Goal: Information Seeking & Learning: Check status

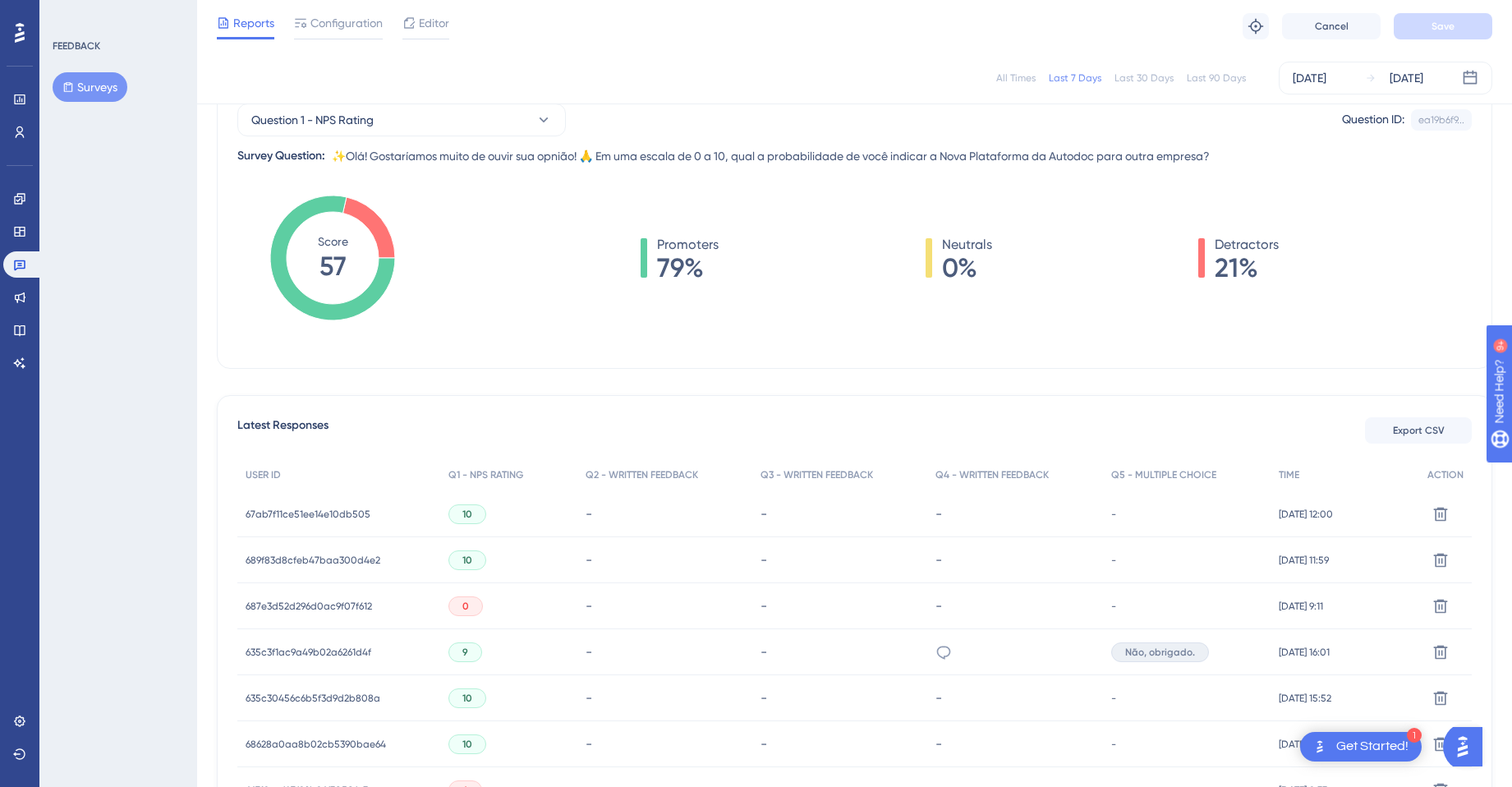
click at [1076, 82] on div "Last 7 Days" at bounding box center [1075, 78] width 53 height 14
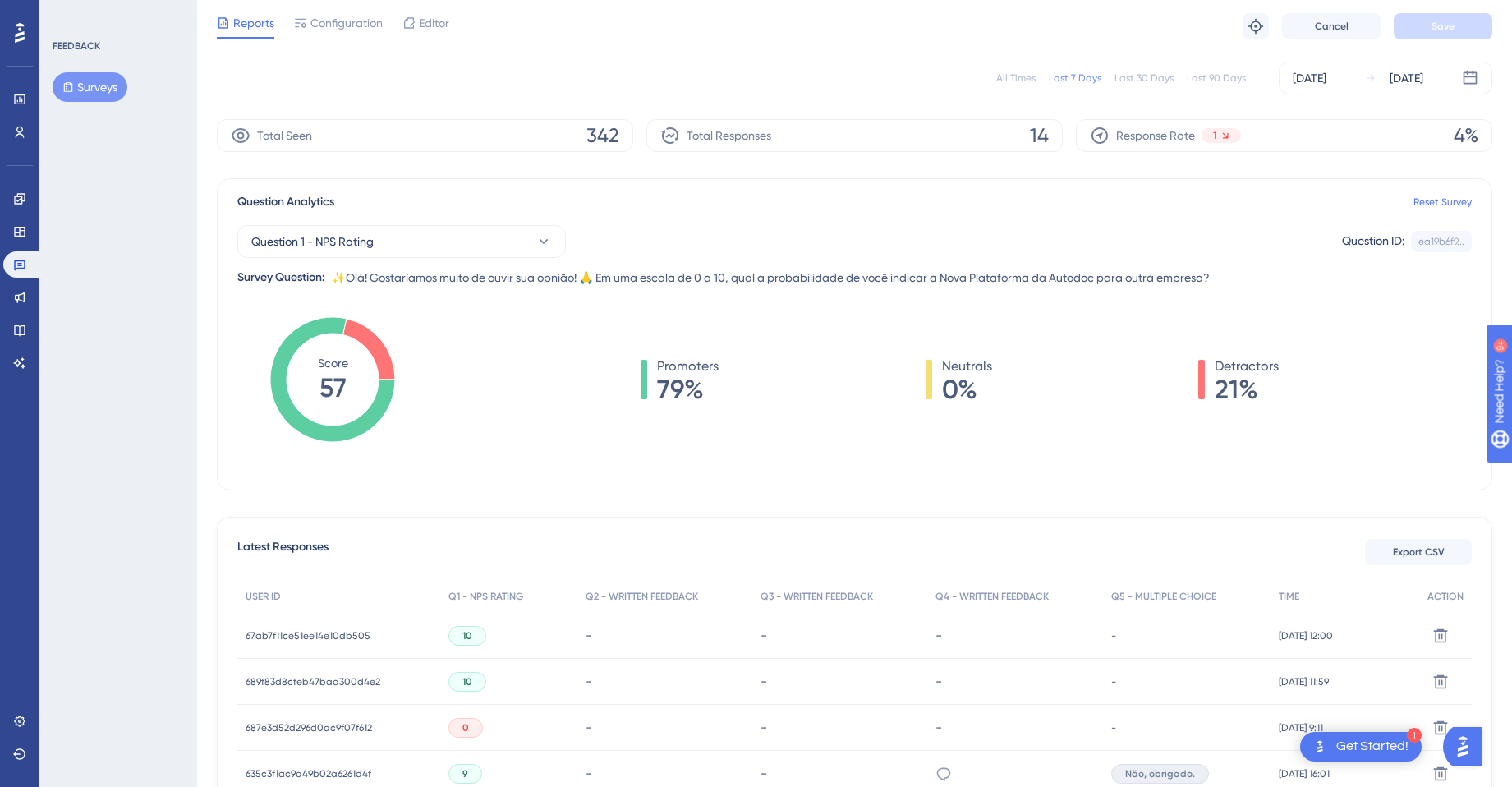
scroll to position [27, 0]
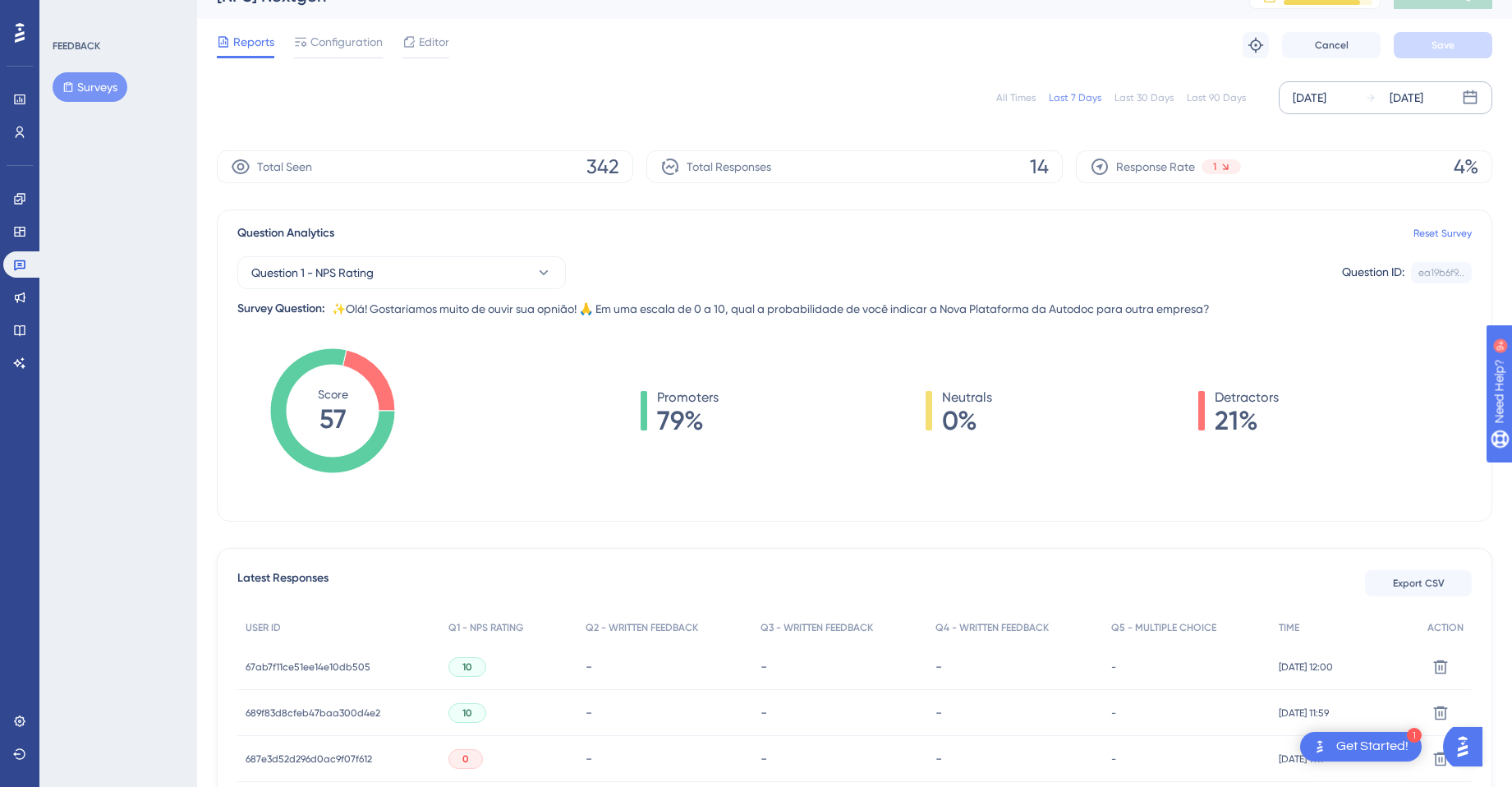
click at [1318, 98] on div "[DATE]" at bounding box center [1310, 97] width 34 height 19
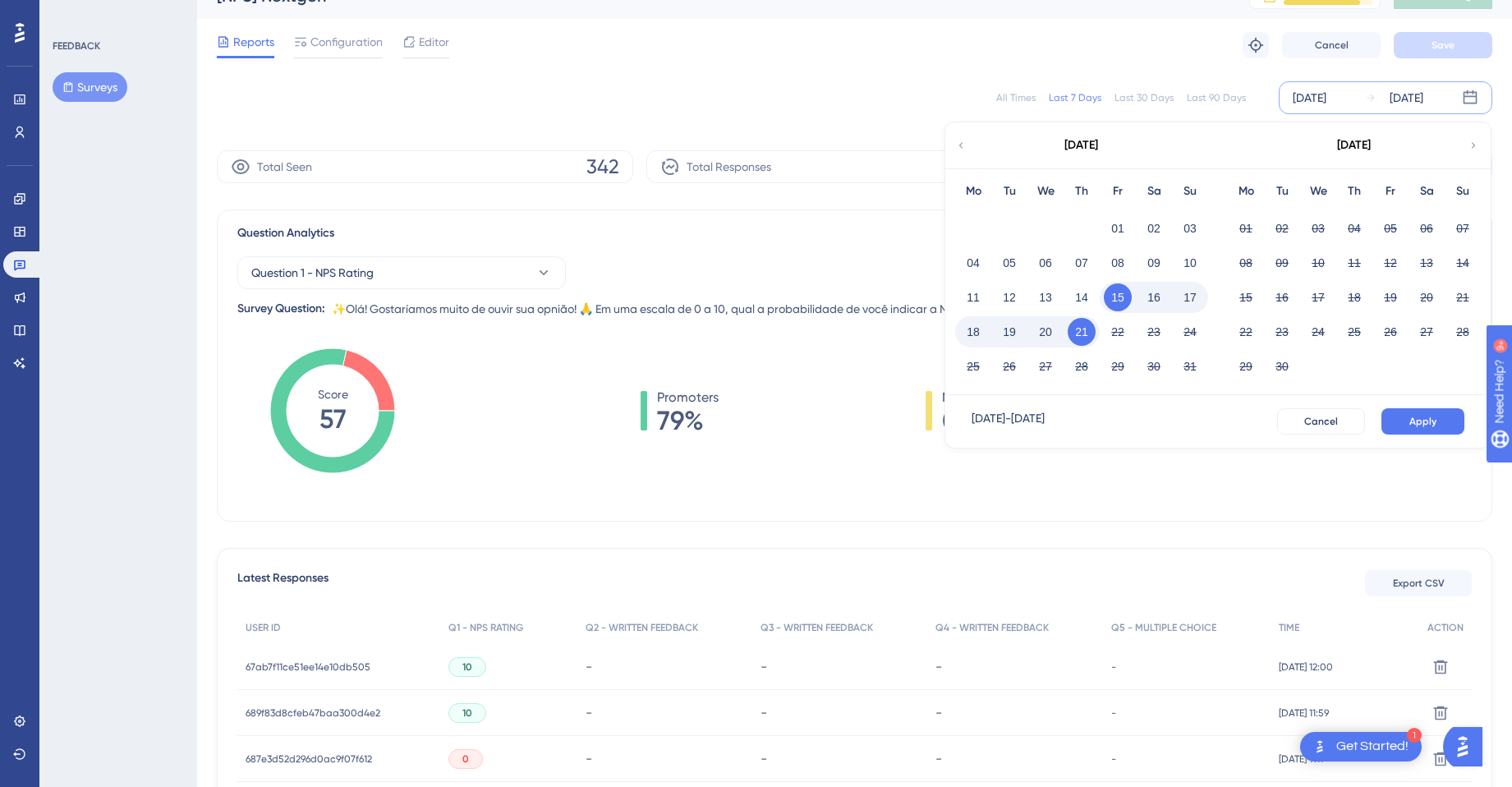
click at [972, 335] on button "18" at bounding box center [973, 332] width 28 height 28
click at [1430, 415] on span "Apply" at bounding box center [1424, 422] width 27 height 14
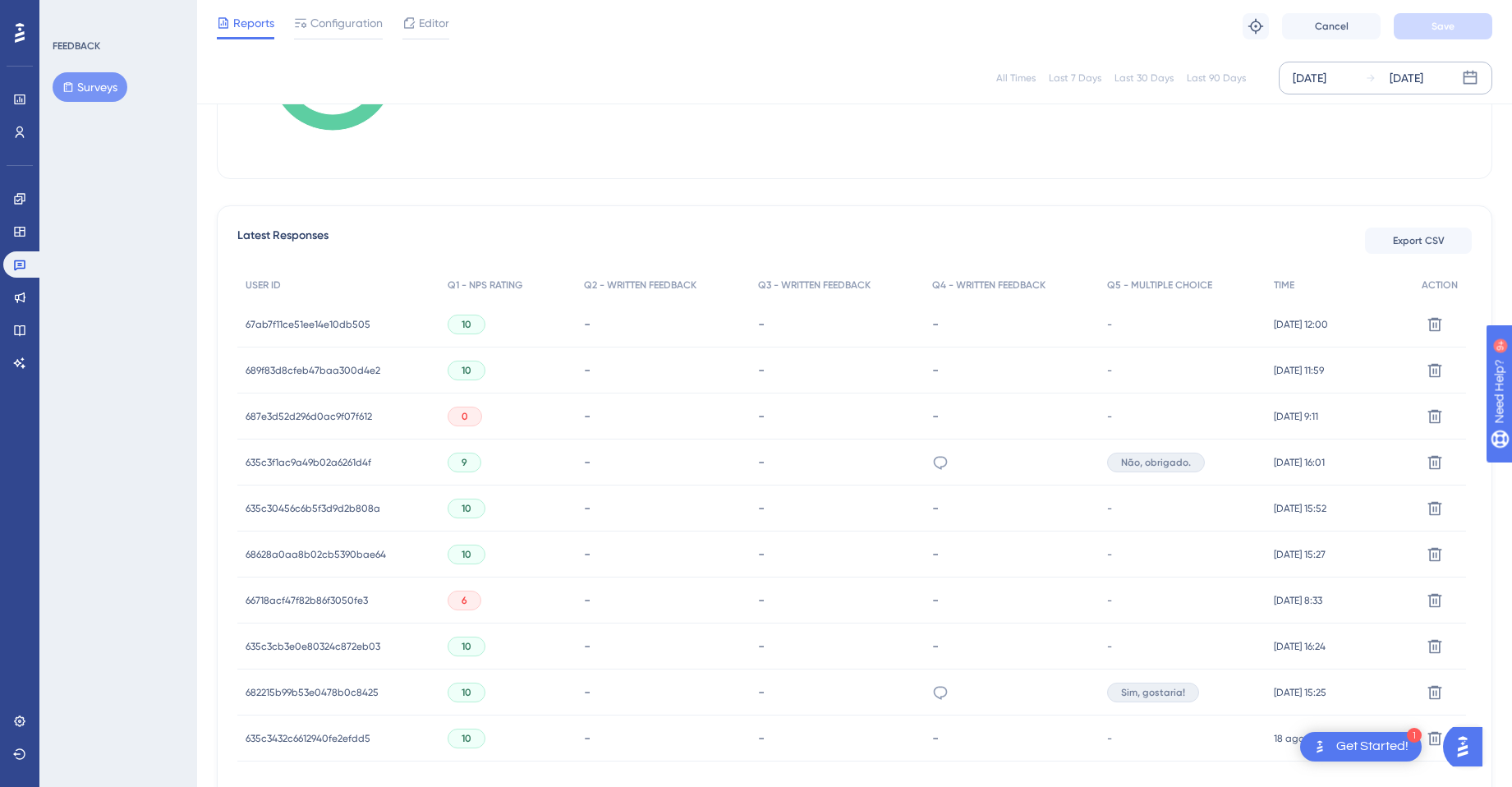
scroll to position [0, 0]
click at [951, 462] on icon at bounding box center [944, 463] width 14 height 14
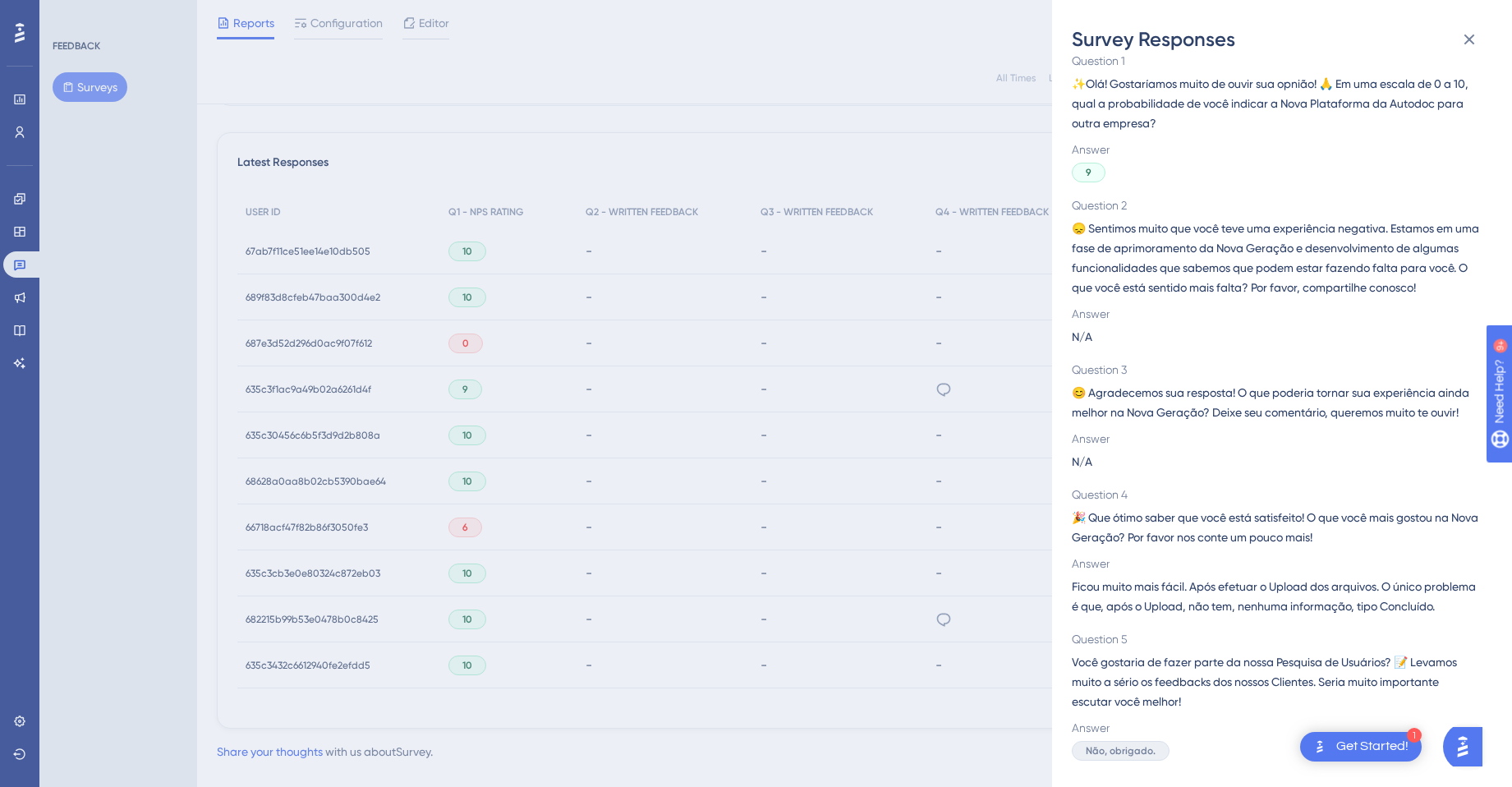
scroll to position [463, 0]
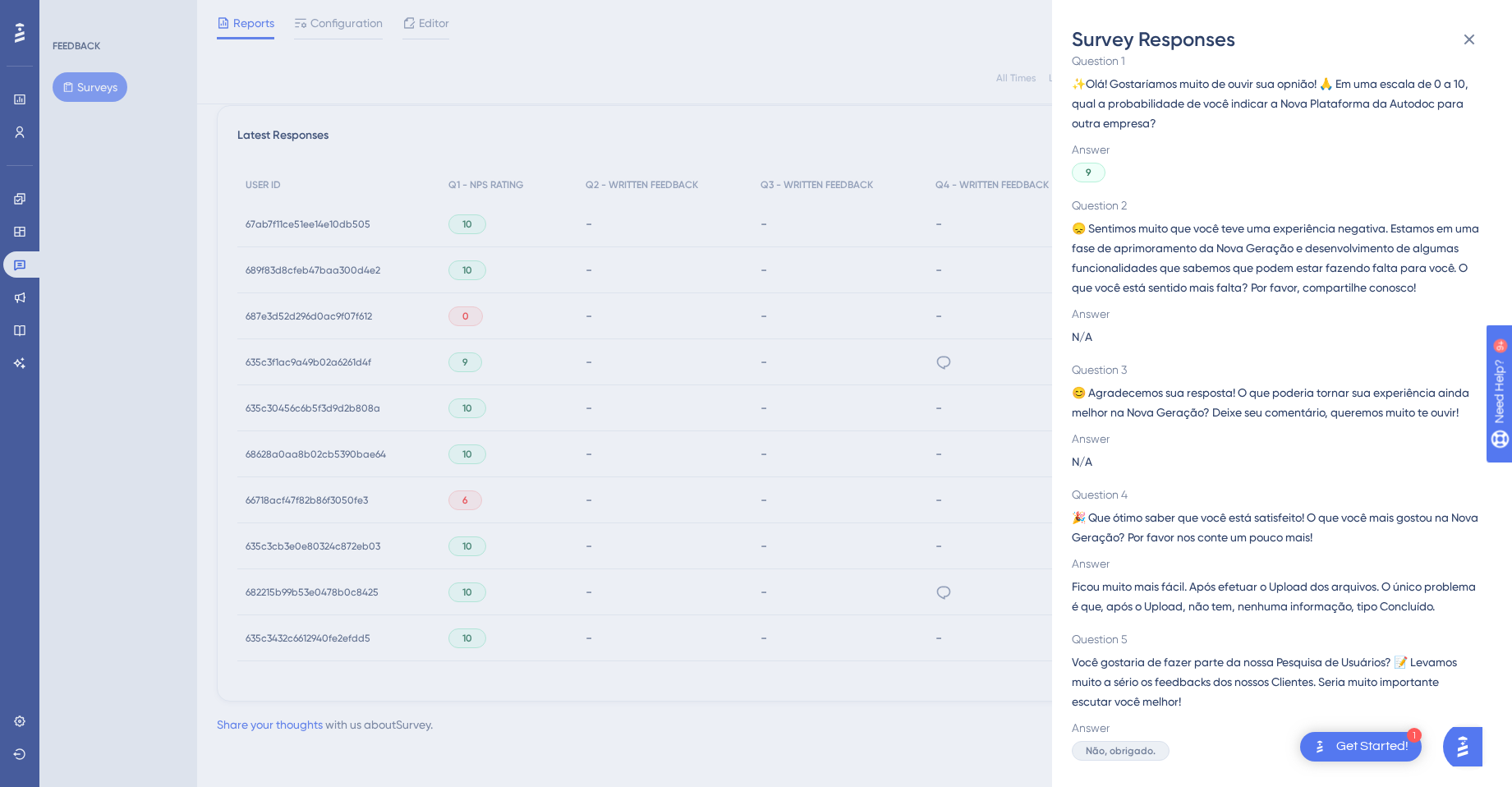
click at [1176, 577] on span "Ficou muito mais fácil. Após efetuar o Upload dos arquivos. O único problema é …" at bounding box center [1275, 596] width 407 height 40
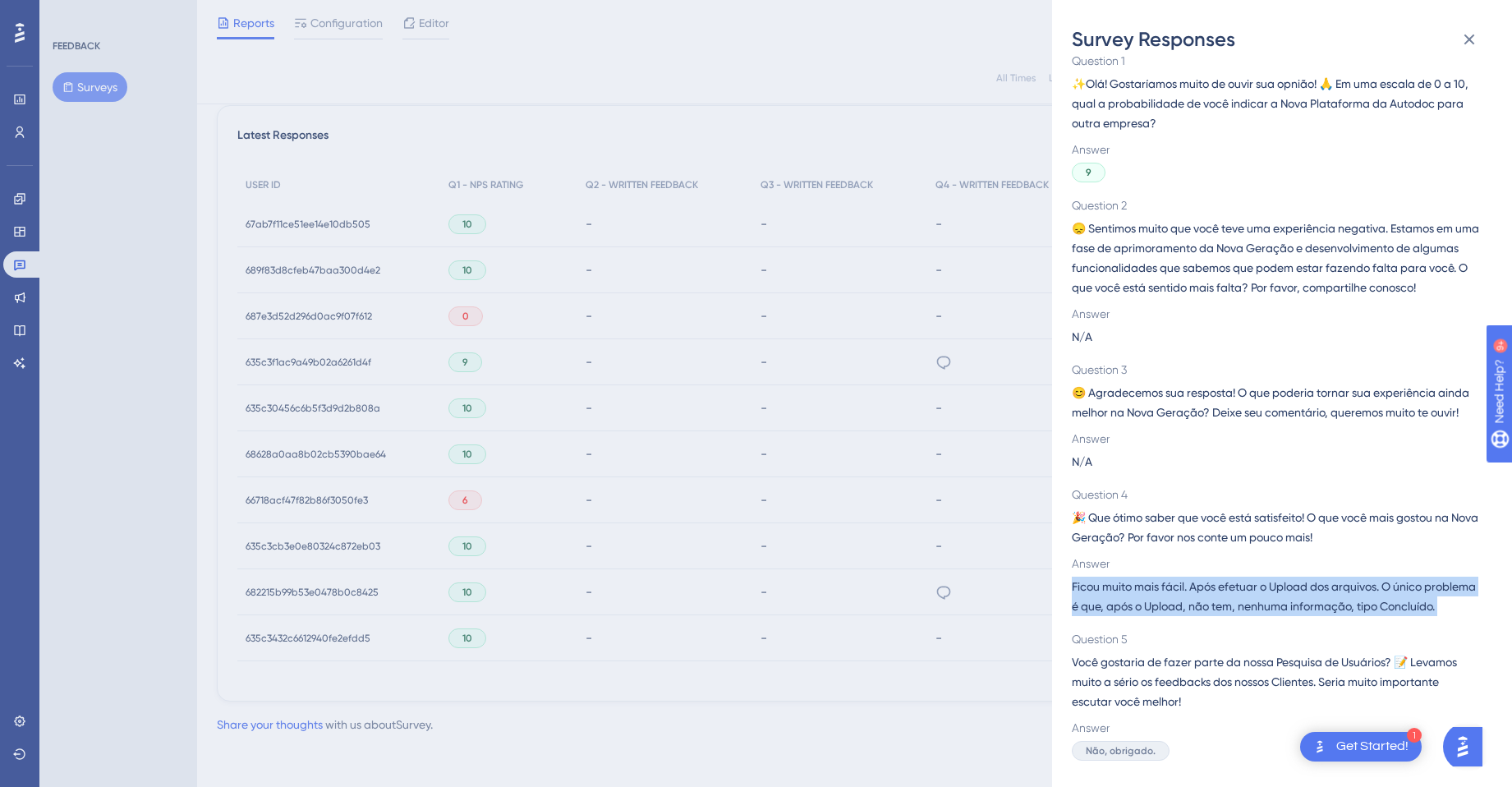
drag, startPoint x: 1176, startPoint y: 563, endPoint x: 1192, endPoint y: 620, distance: 59.2
click at [1192, 620] on div "635c3f1ac9a49b02a6261d4f Question 1 ✨Olá! Gostaríamos muito de ouvir sua opnião…" at bounding box center [1275, 390] width 407 height 743
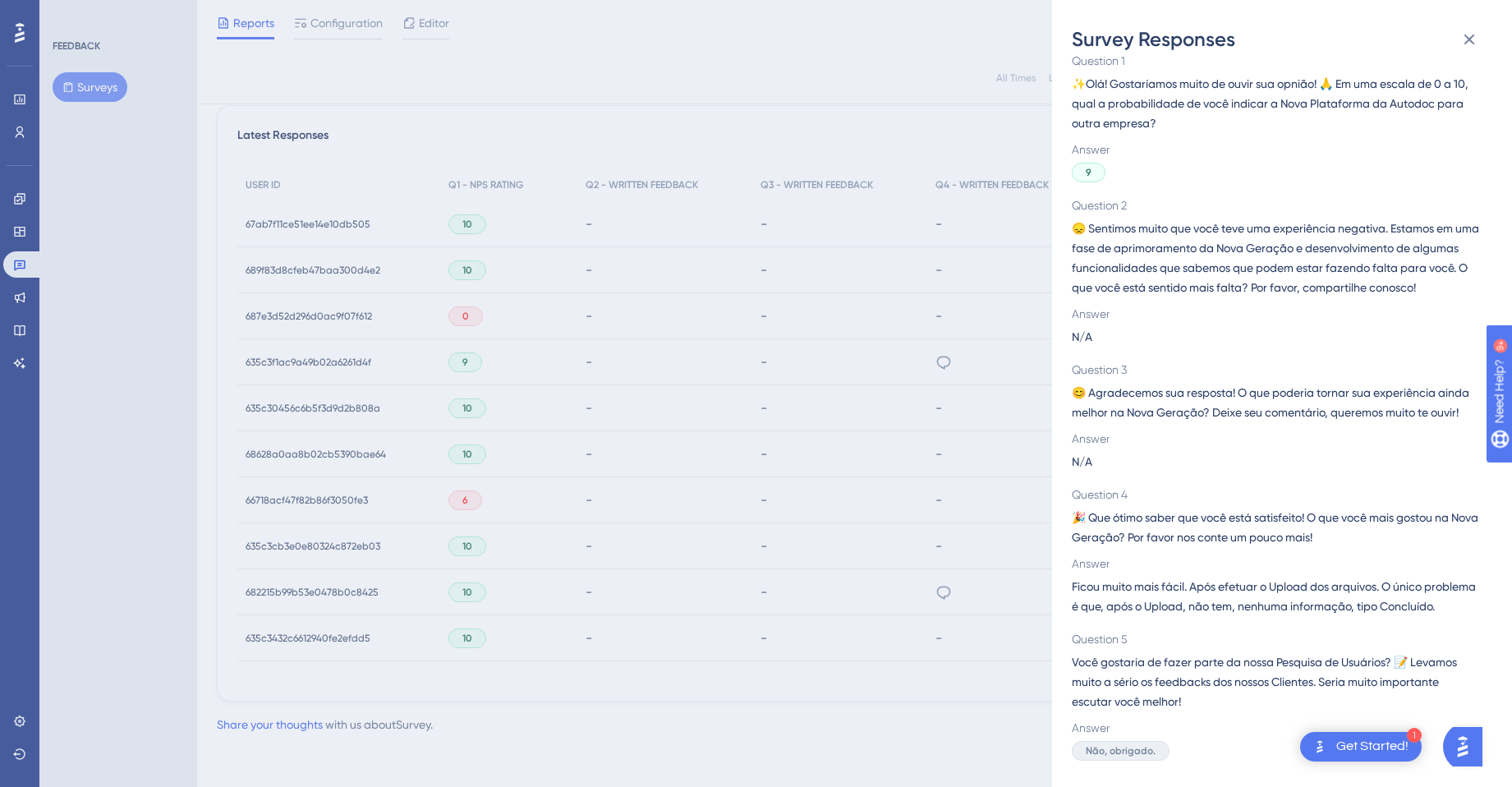
click at [1192, 620] on div "635c3f1ac9a49b02a6261d4f Question 1 ✨Olá! Gostaríamos muito de ouvir sua opnião…" at bounding box center [1275, 390] width 407 height 743
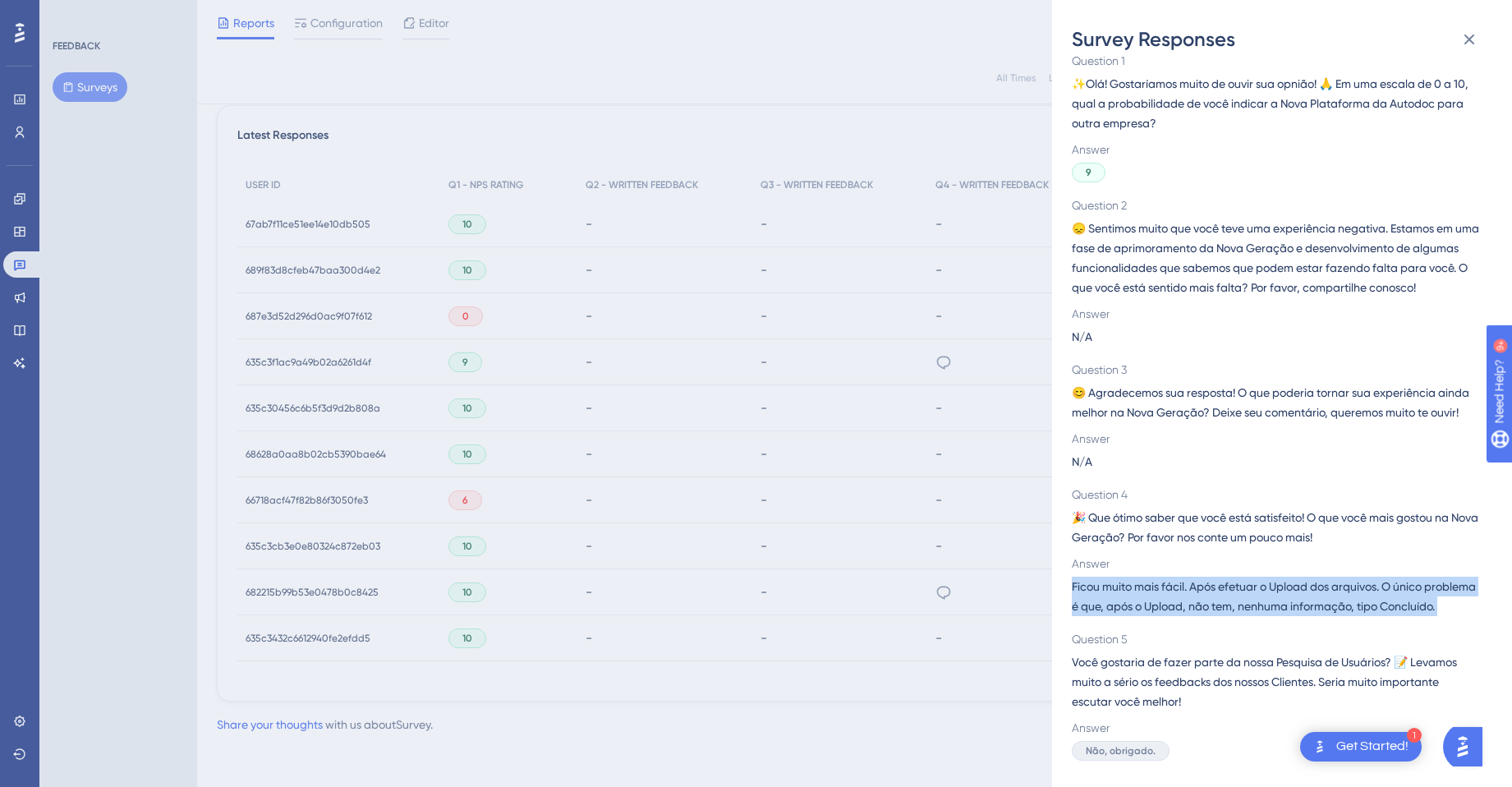
drag, startPoint x: 1192, startPoint y: 620, endPoint x: 1181, endPoint y: 601, distance: 22.0
click at [1181, 601] on div "635c3f1ac9a49b02a6261d4f Question 1 ✨Olá! Gostaríamos muito de ouvir sua opnião…" at bounding box center [1275, 390] width 407 height 743
click at [1181, 601] on span "Ficou muito mais fácil. Após efetuar o Upload dos arquivos. O único problema é …" at bounding box center [1275, 596] width 407 height 40
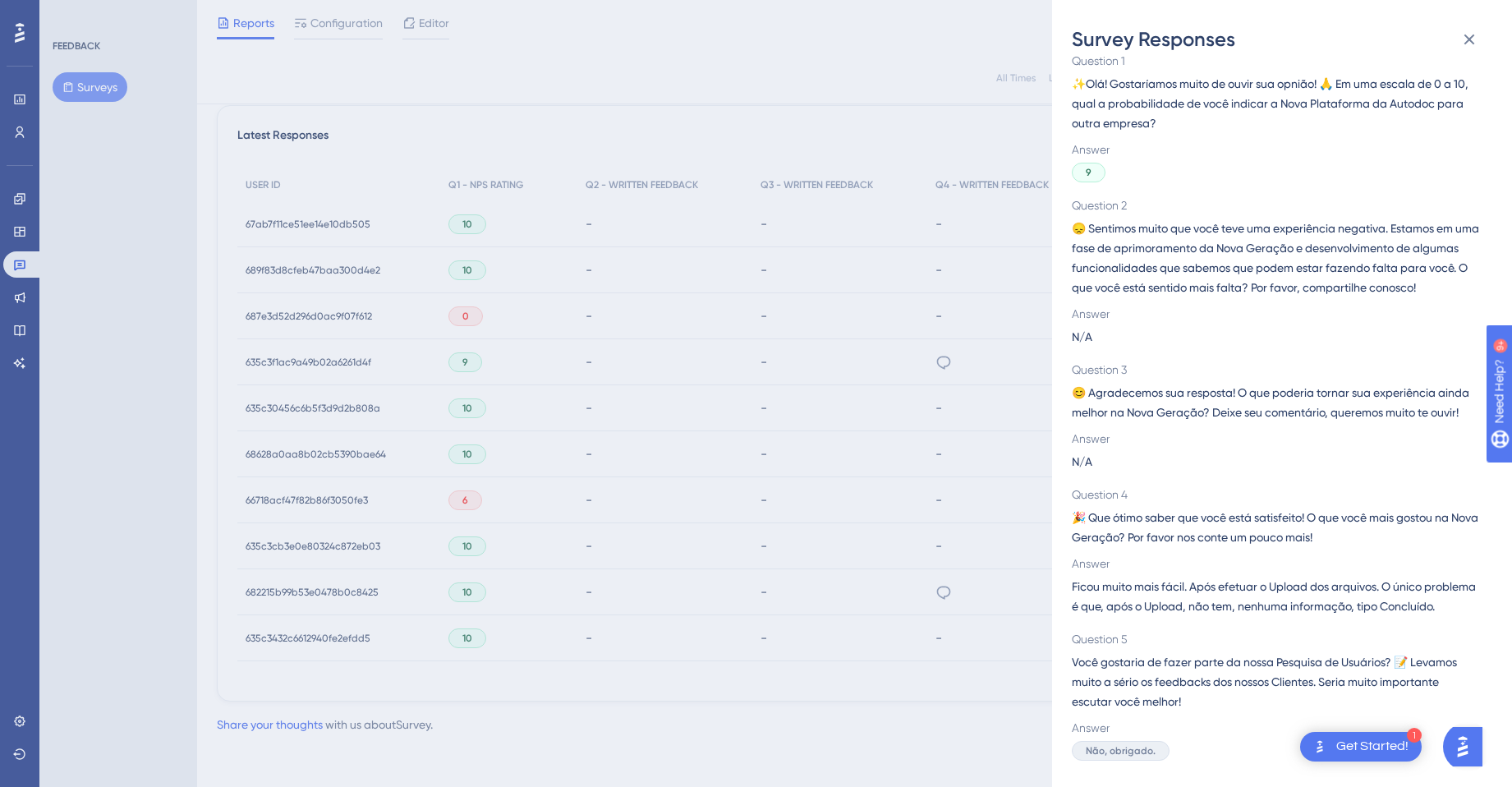
click at [1181, 601] on span "Ficou muito mais fácil. Após efetuar o Upload dos arquivos. O único problema é …" at bounding box center [1275, 596] width 407 height 40
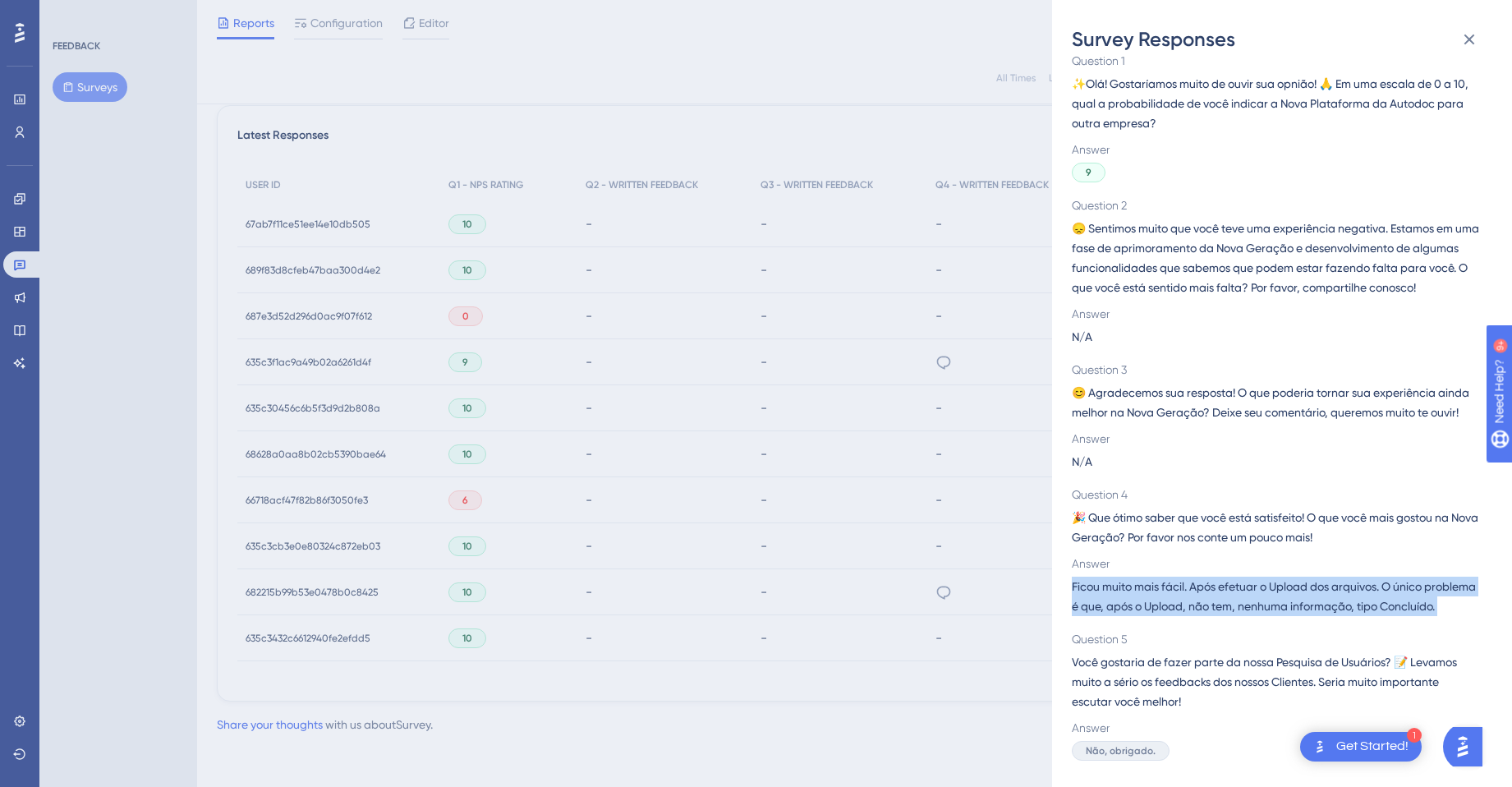
click at [1181, 601] on span "Ficou muito mais fácil. Após efetuar o Upload dos arquivos. O único problema é …" at bounding box center [1275, 596] width 407 height 40
click at [1172, 577] on span "Ficou muito mais fácil. Após efetuar o Upload dos arquivos. O único problema é …" at bounding box center [1275, 596] width 407 height 40
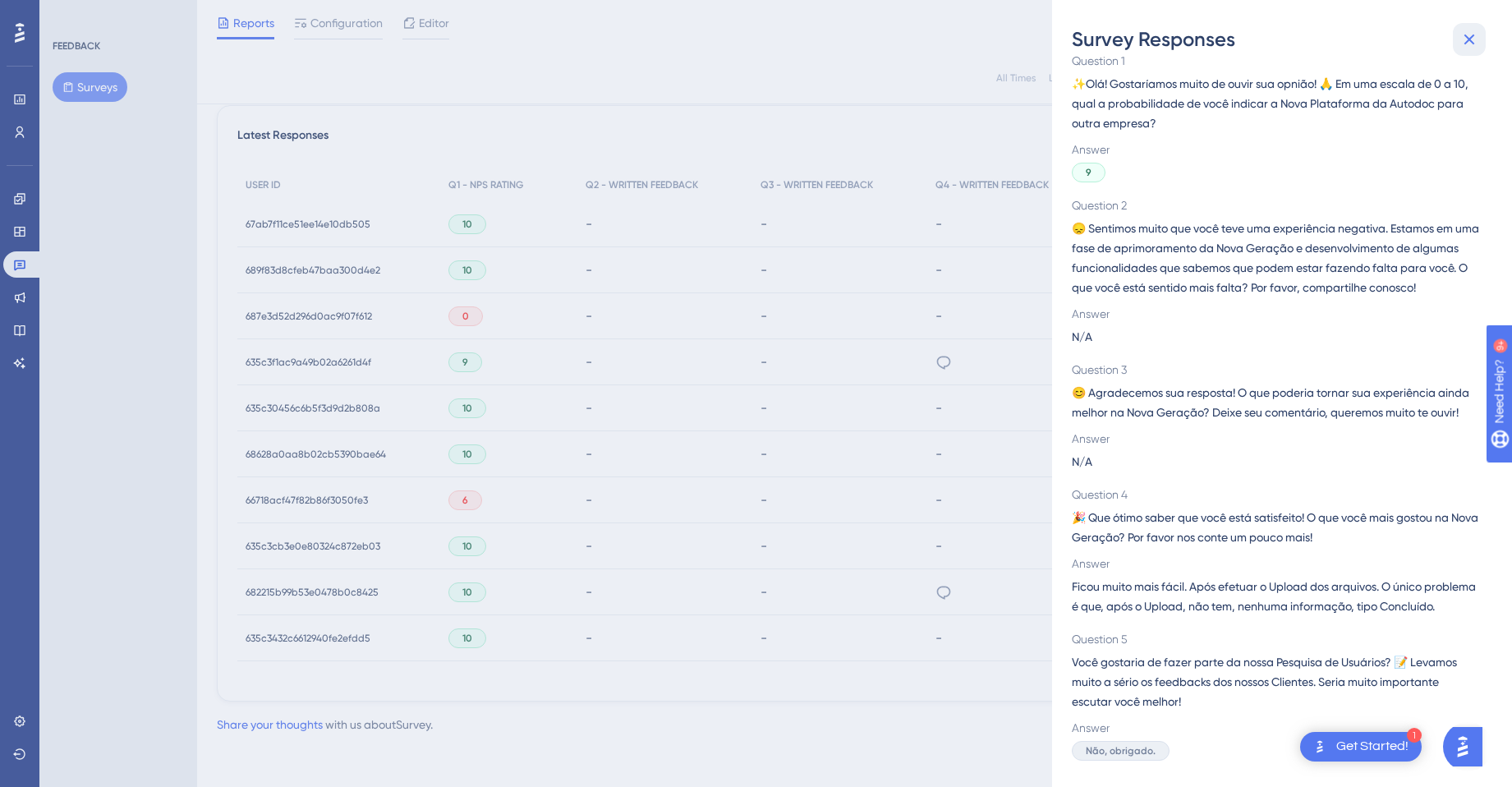
click at [1471, 47] on icon at bounding box center [1469, 39] width 19 height 19
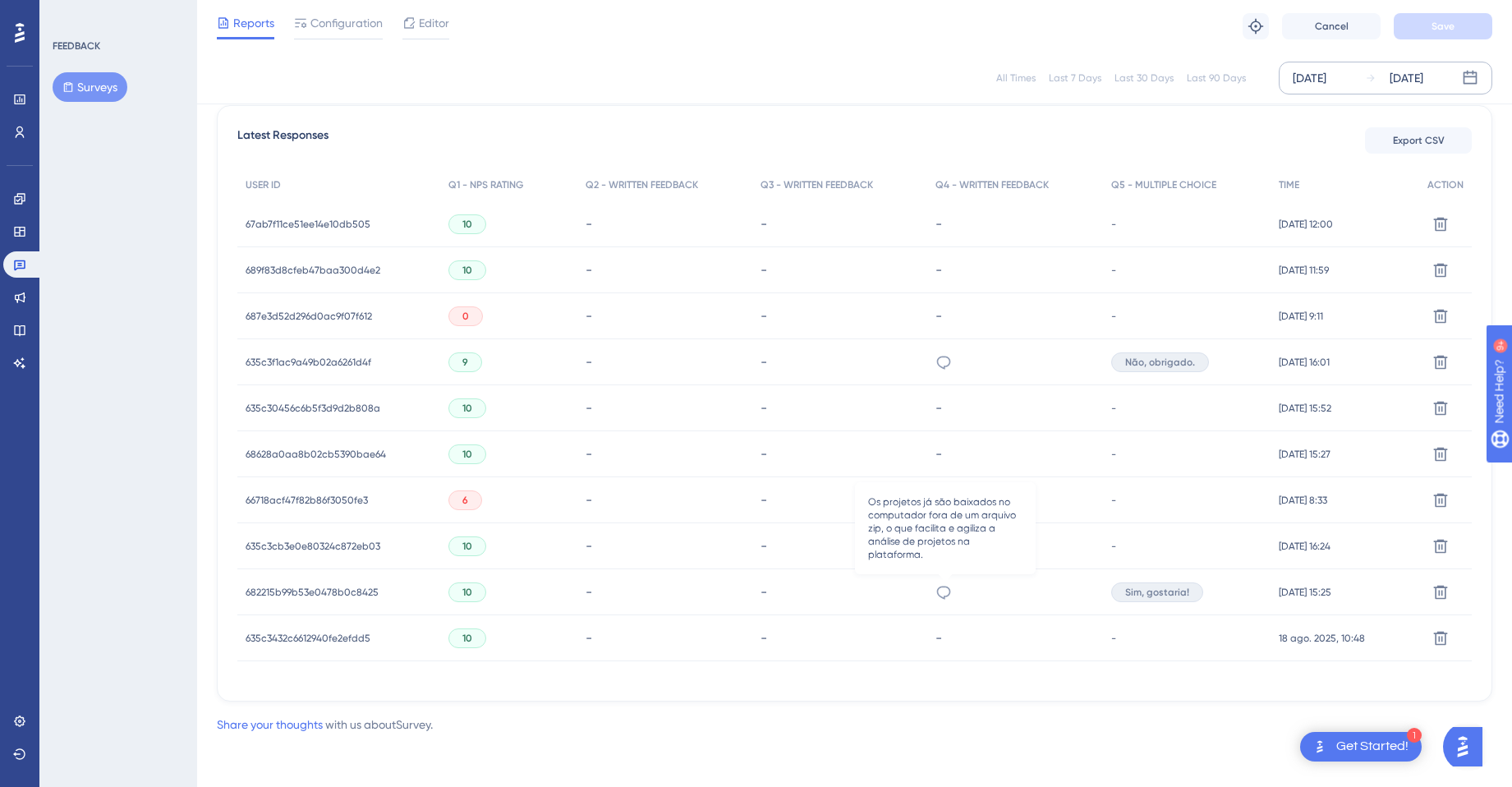
click at [941, 596] on icon at bounding box center [943, 592] width 17 height 17
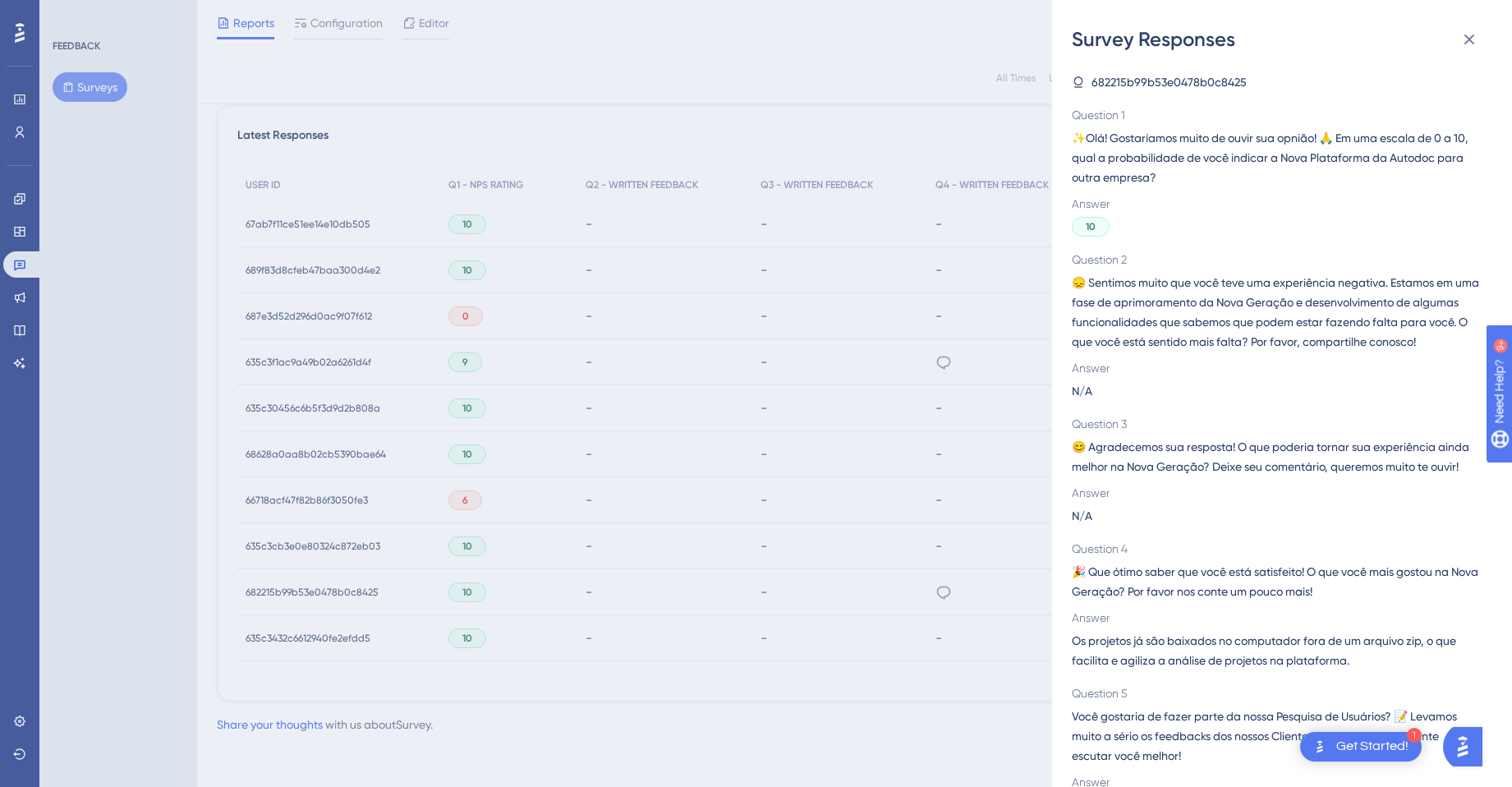
scroll to position [74, 0]
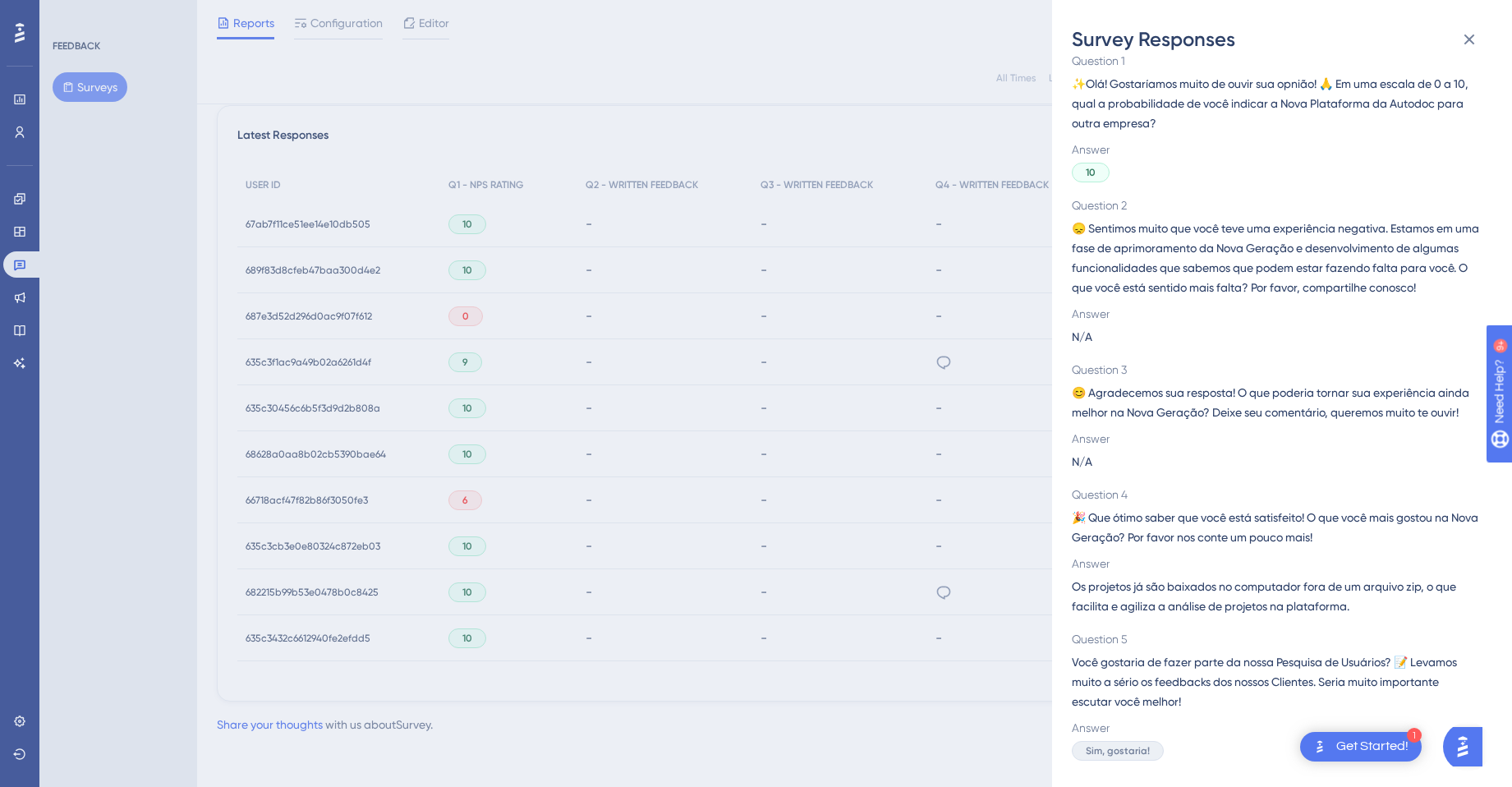
click at [959, 588] on div "Survey Responses 682215b99b53e0478b0c8425 Question 1 ✨Olá! Gostaríamos muito de…" at bounding box center [756, 393] width 1512 height 787
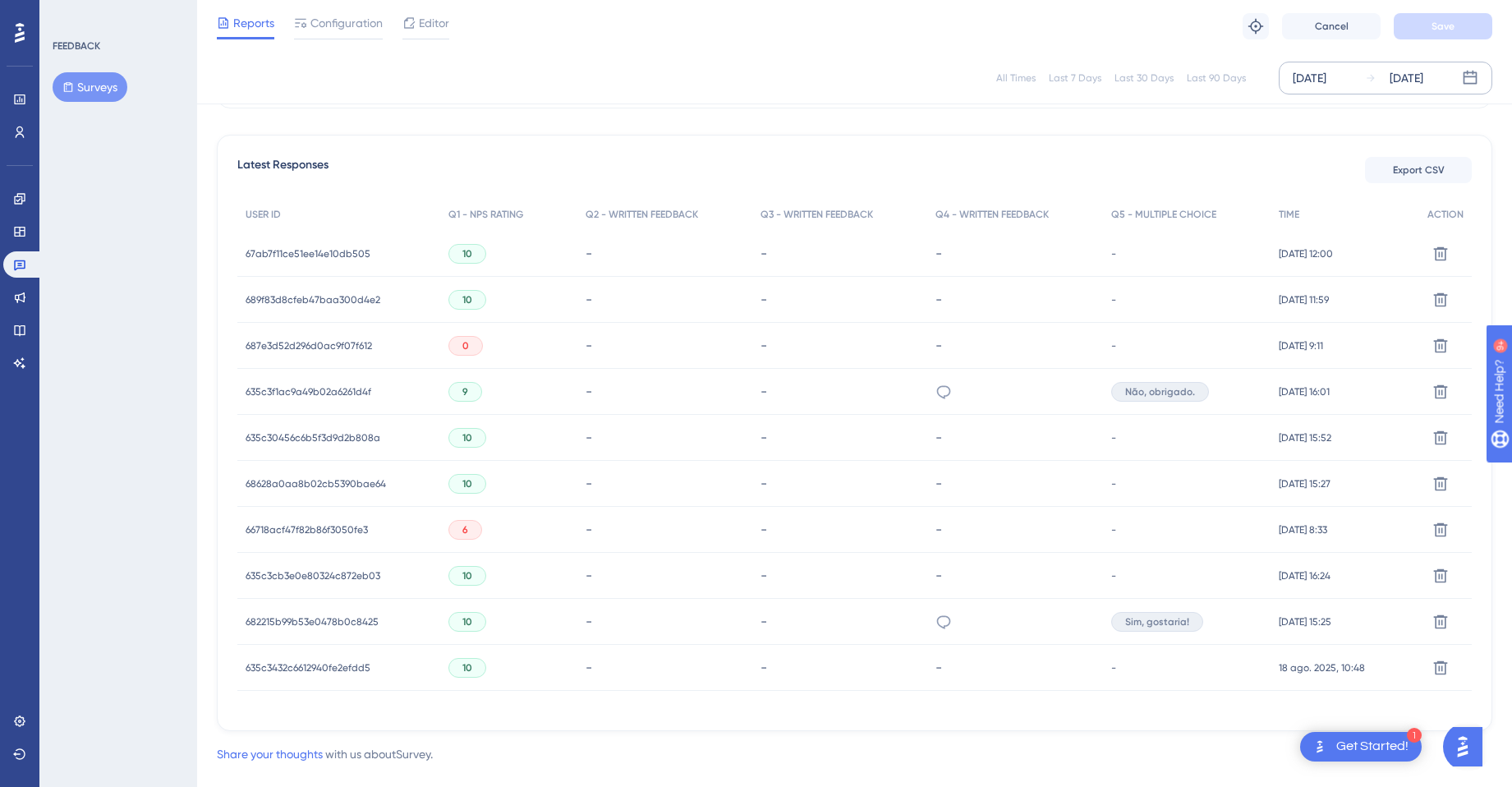
scroll to position [430, 0]
click at [318, 530] on span "66718acf47f82b86f3050fe3" at bounding box center [307, 534] width 123 height 14
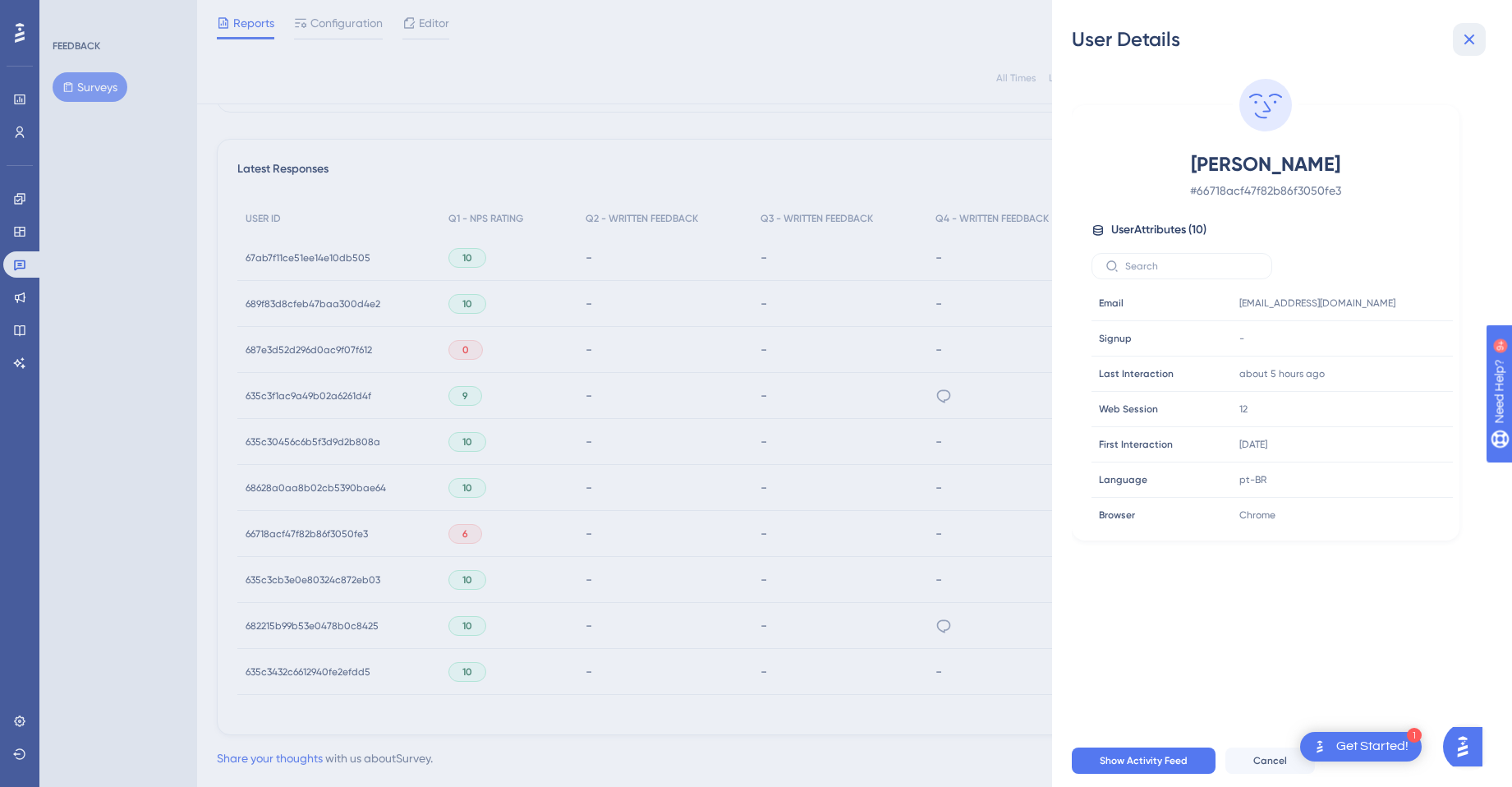
click at [1468, 38] on icon at bounding box center [1469, 39] width 11 height 11
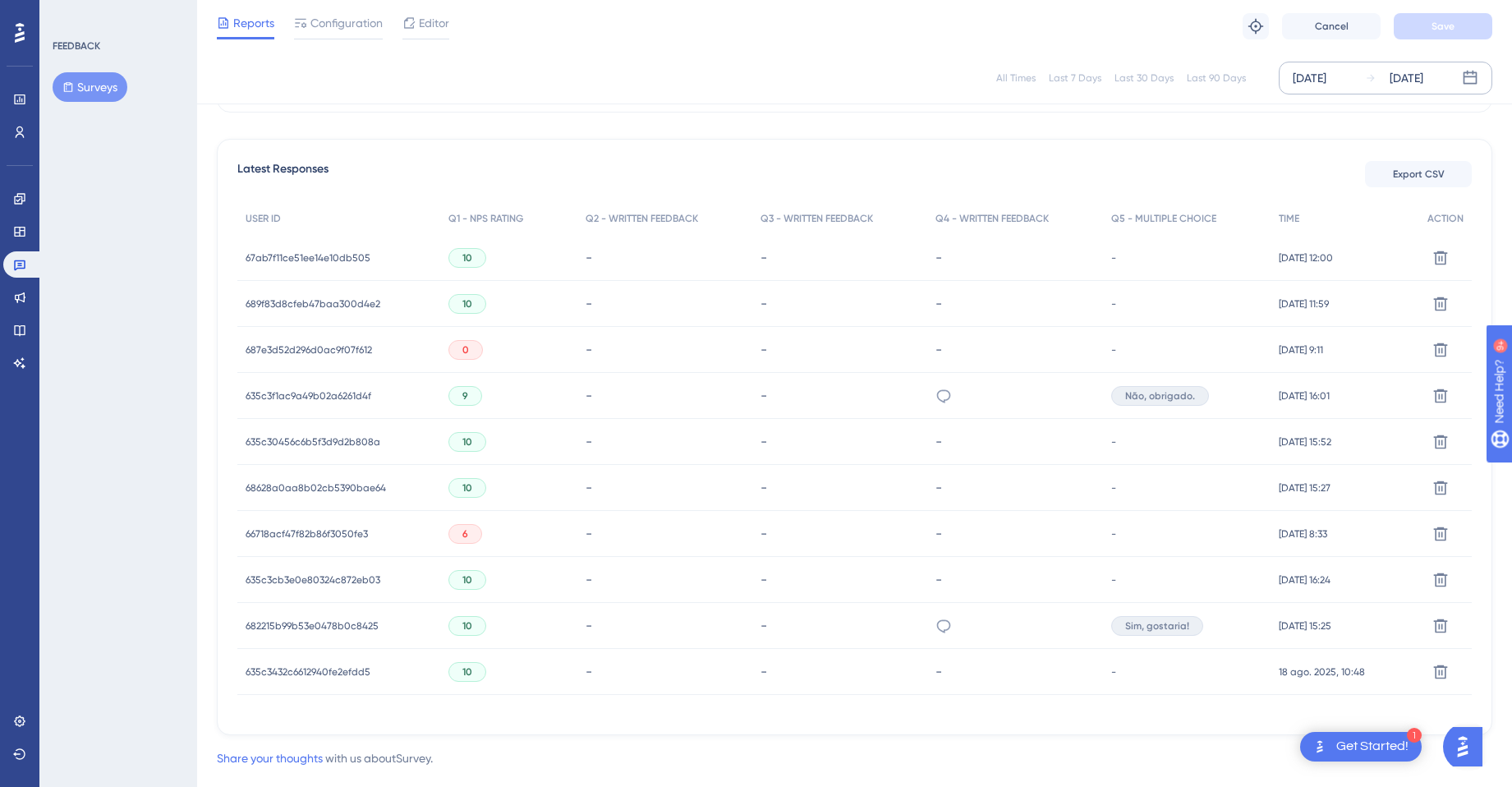
click at [354, 341] on div "687e3d52d296d0ac9f07f612 687e3d52d296d0ac9f07f612" at bounding box center [309, 349] width 126 height 46
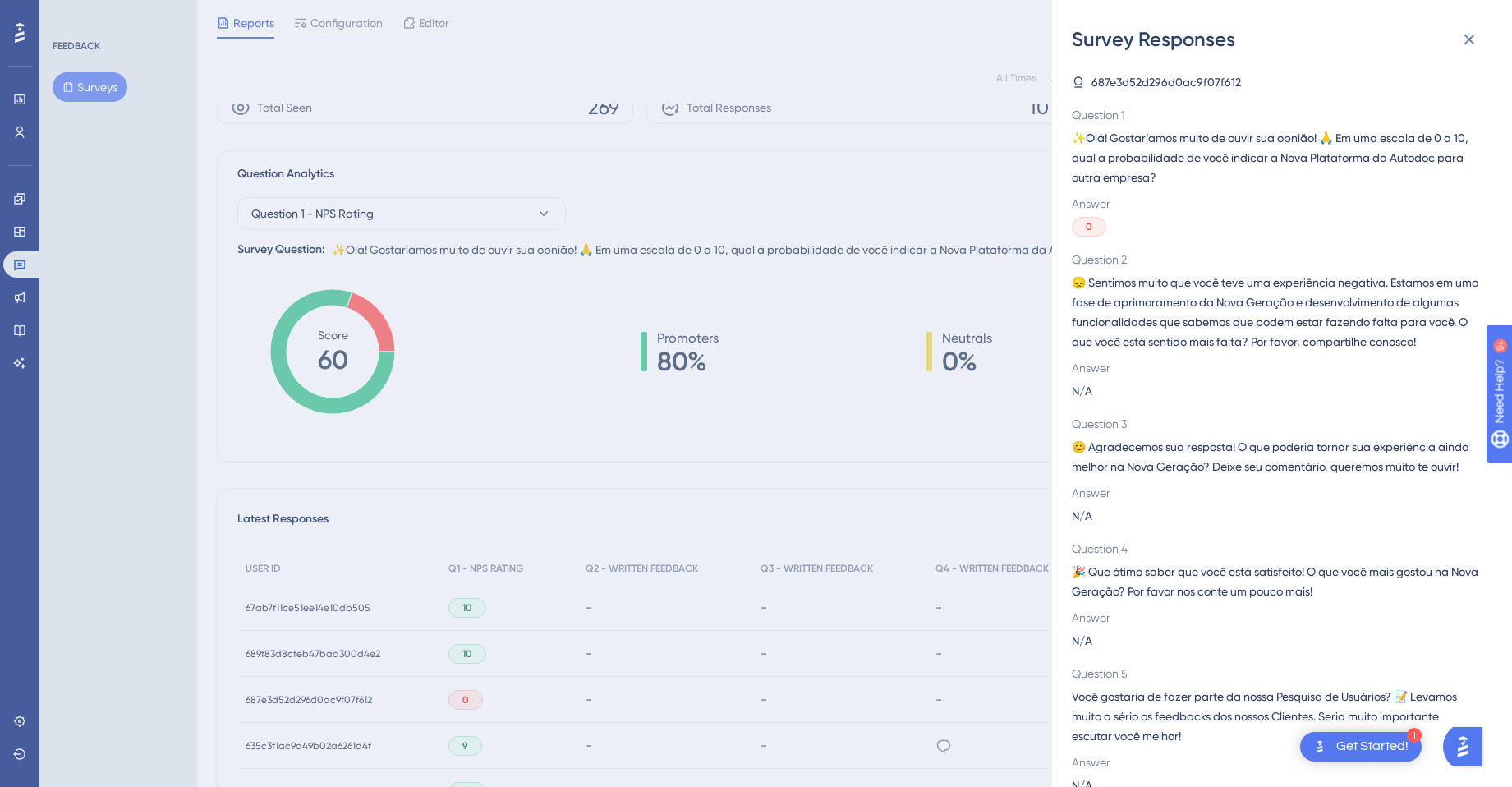
scroll to position [0, 0]
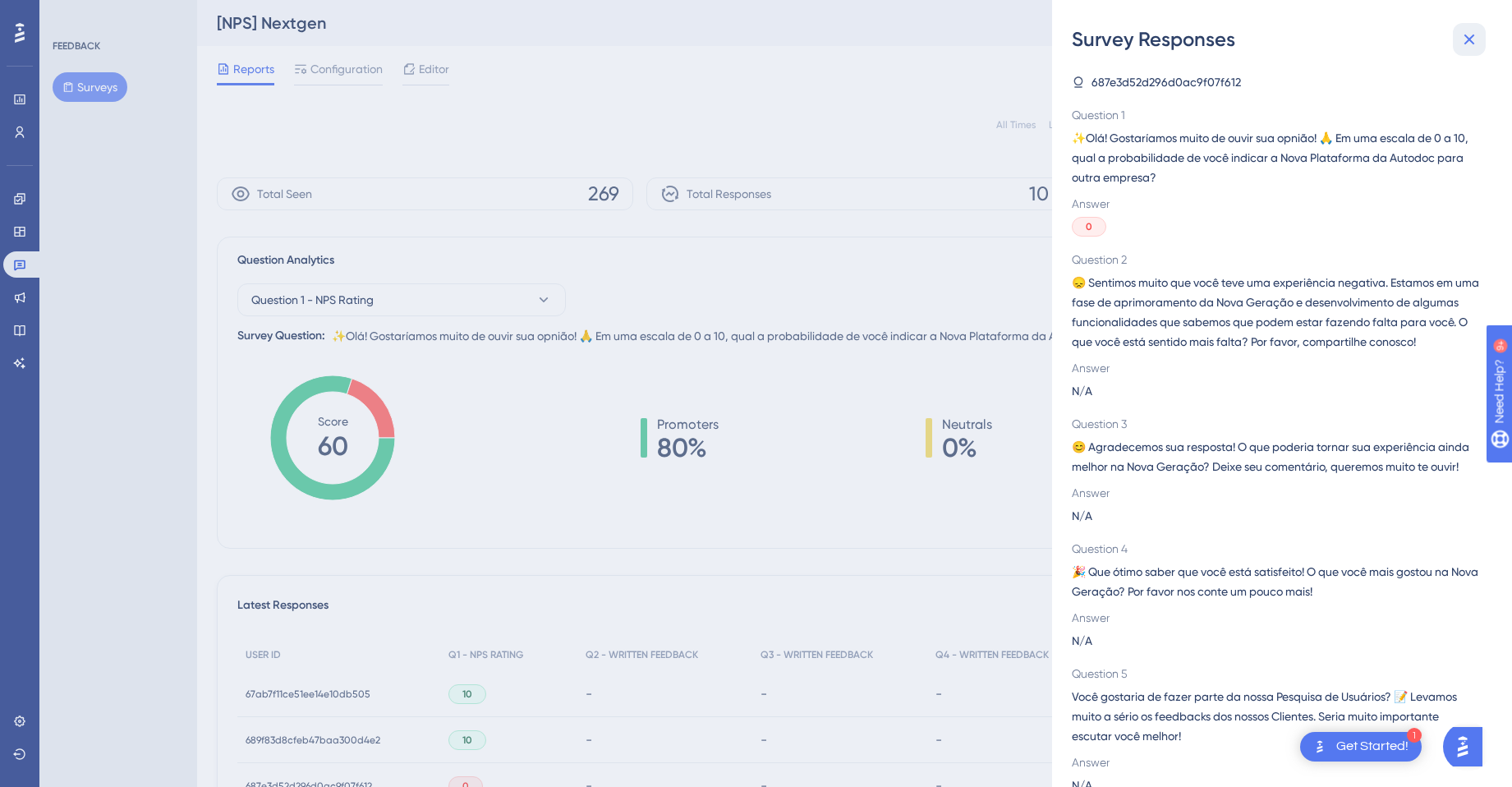
click at [1478, 34] on icon at bounding box center [1469, 39] width 19 height 19
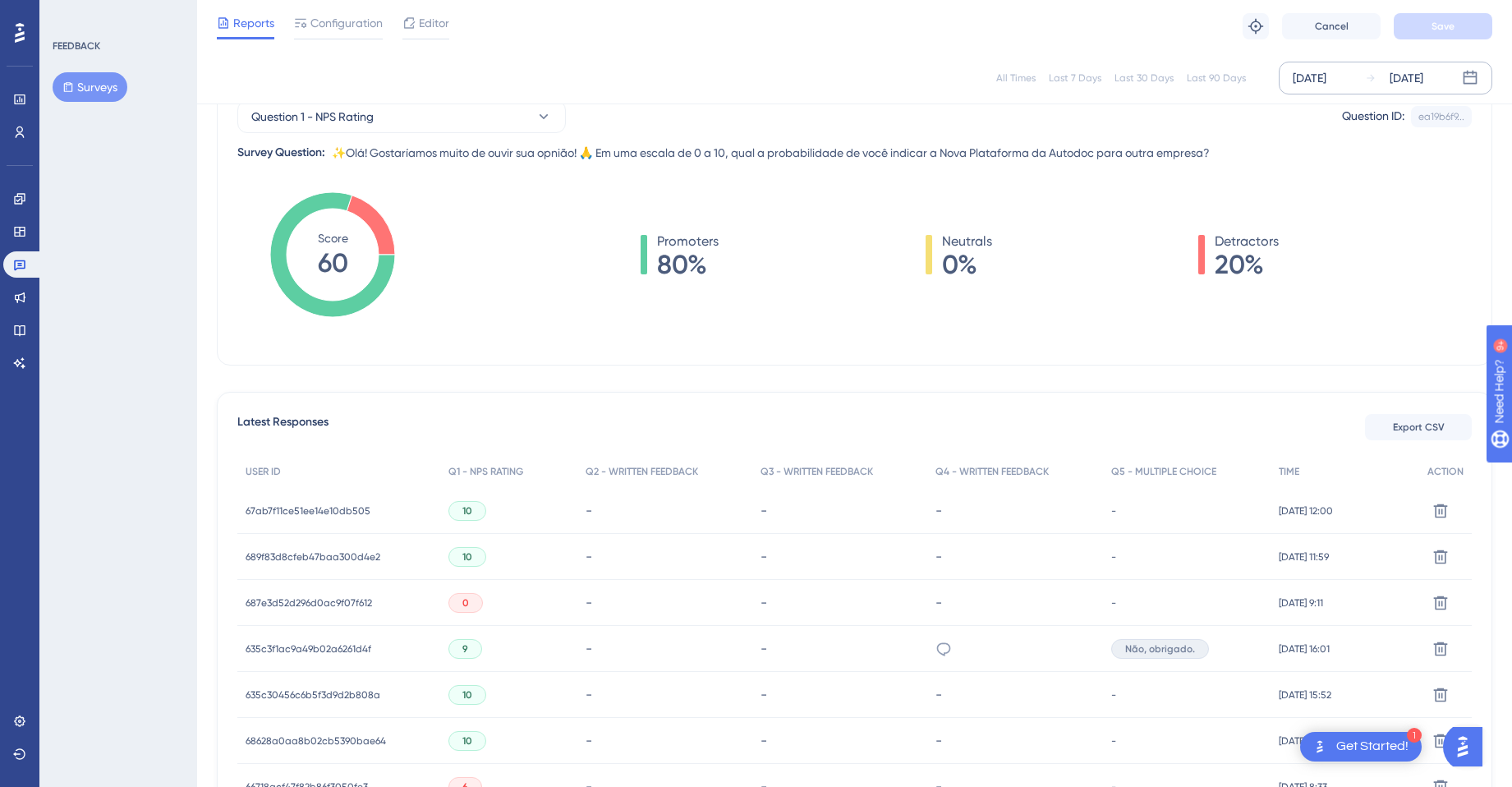
scroll to position [346, 0]
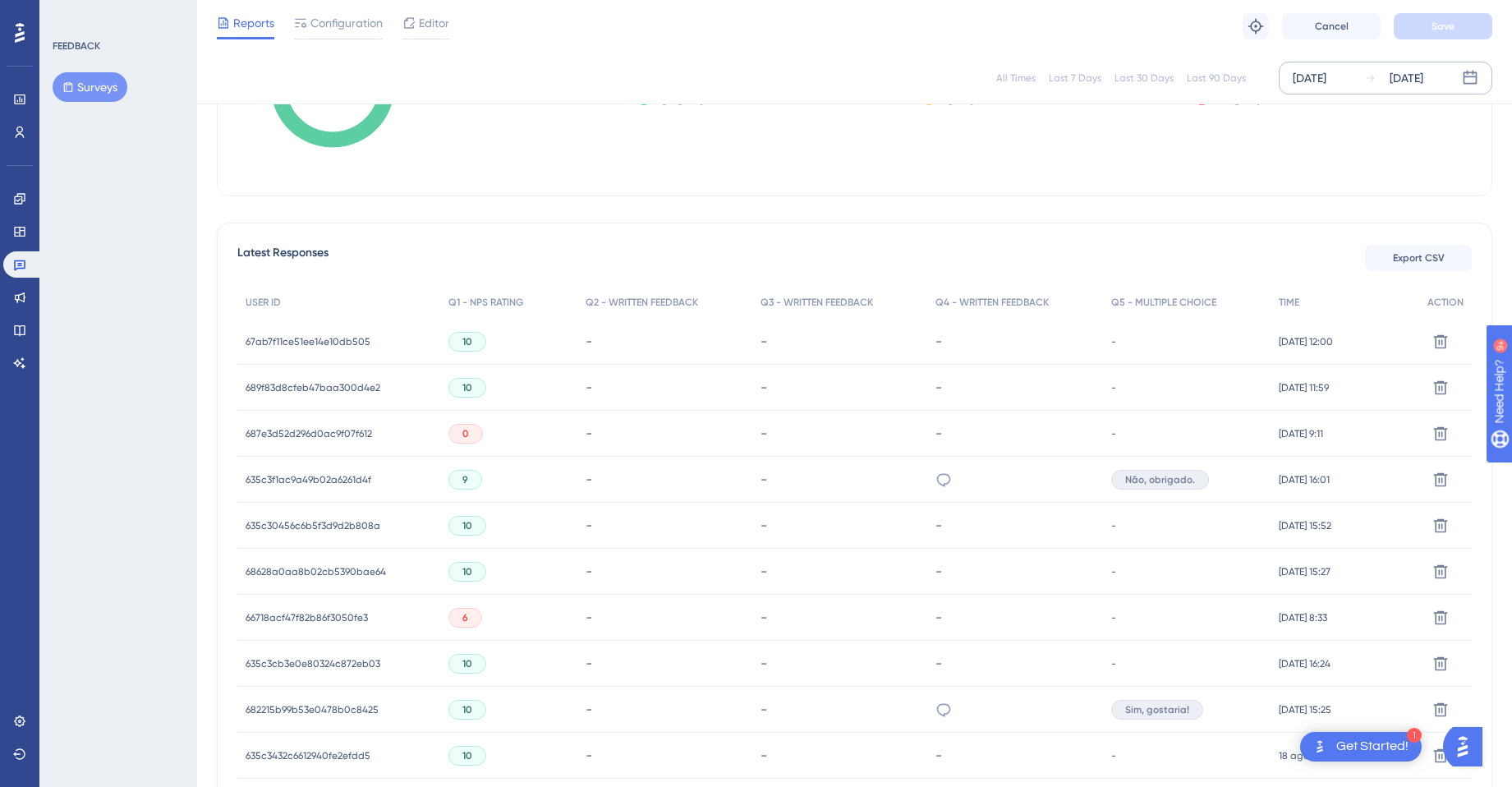
click at [335, 430] on span "687e3d52d296d0ac9f07f612" at bounding box center [309, 434] width 126 height 14
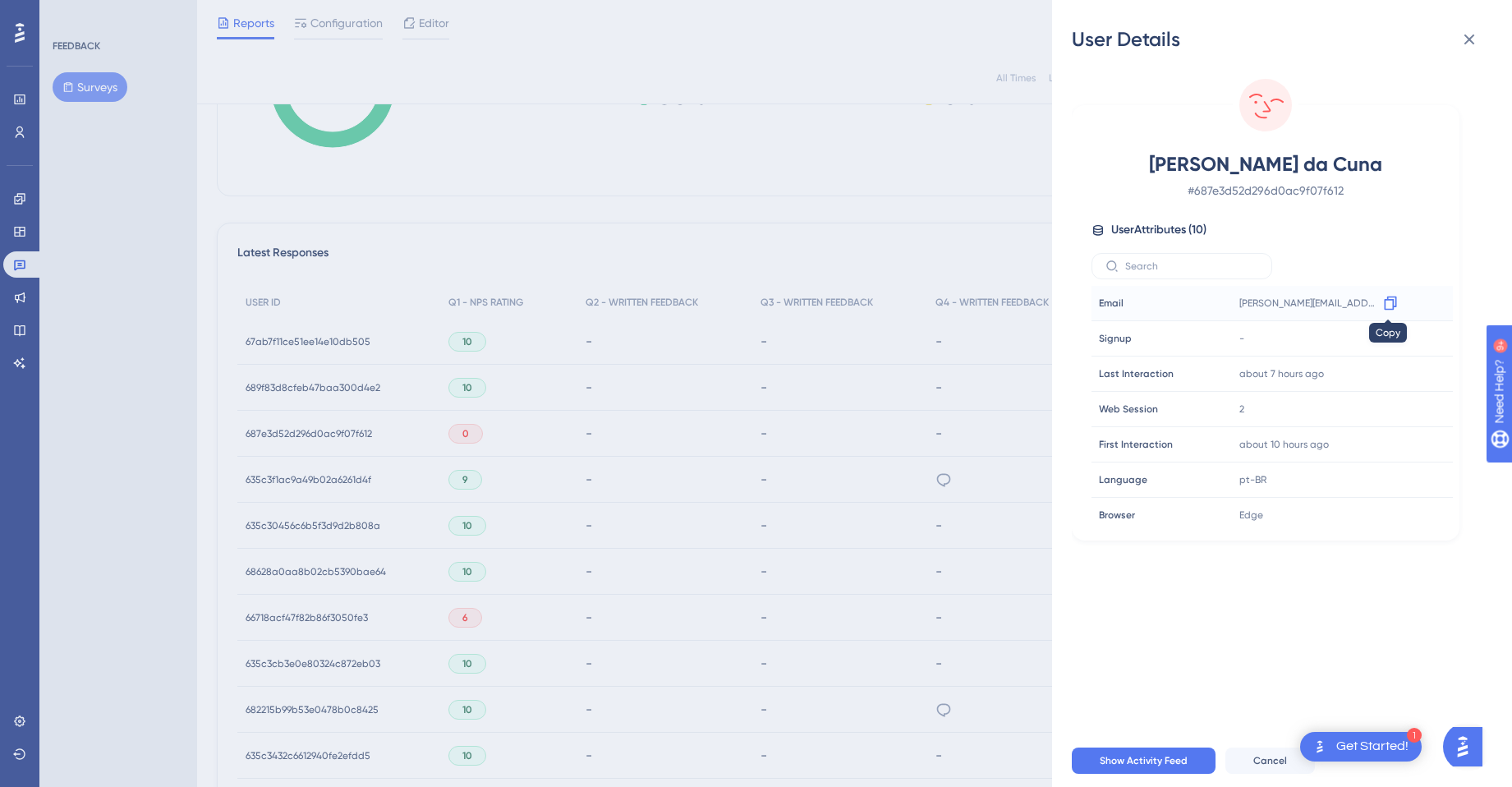
click at [1387, 301] on icon at bounding box center [1390, 303] width 17 height 17
